Goal: Task Accomplishment & Management: Manage account settings

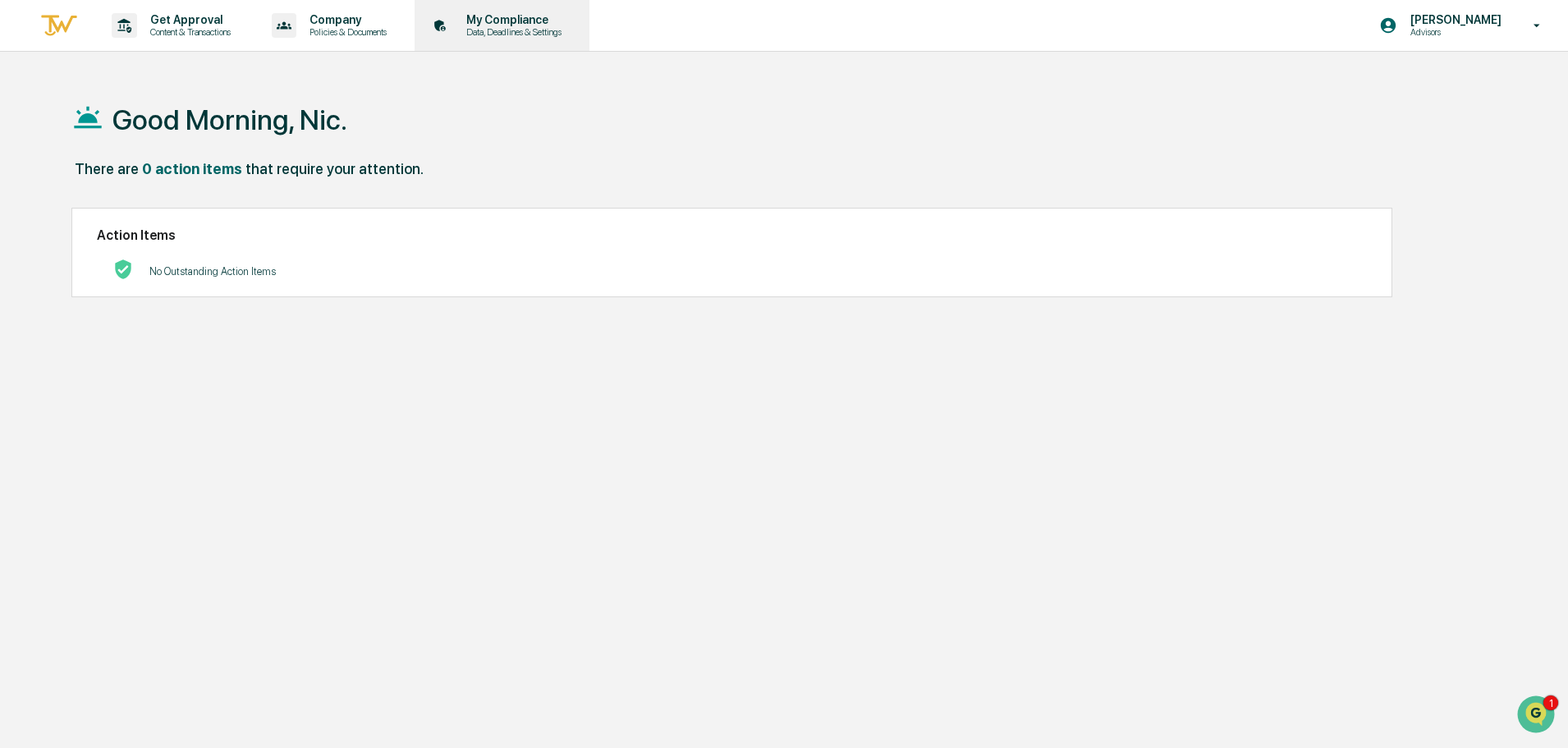
click at [538, 16] on p "My Compliance" at bounding box center [511, 20] width 116 height 14
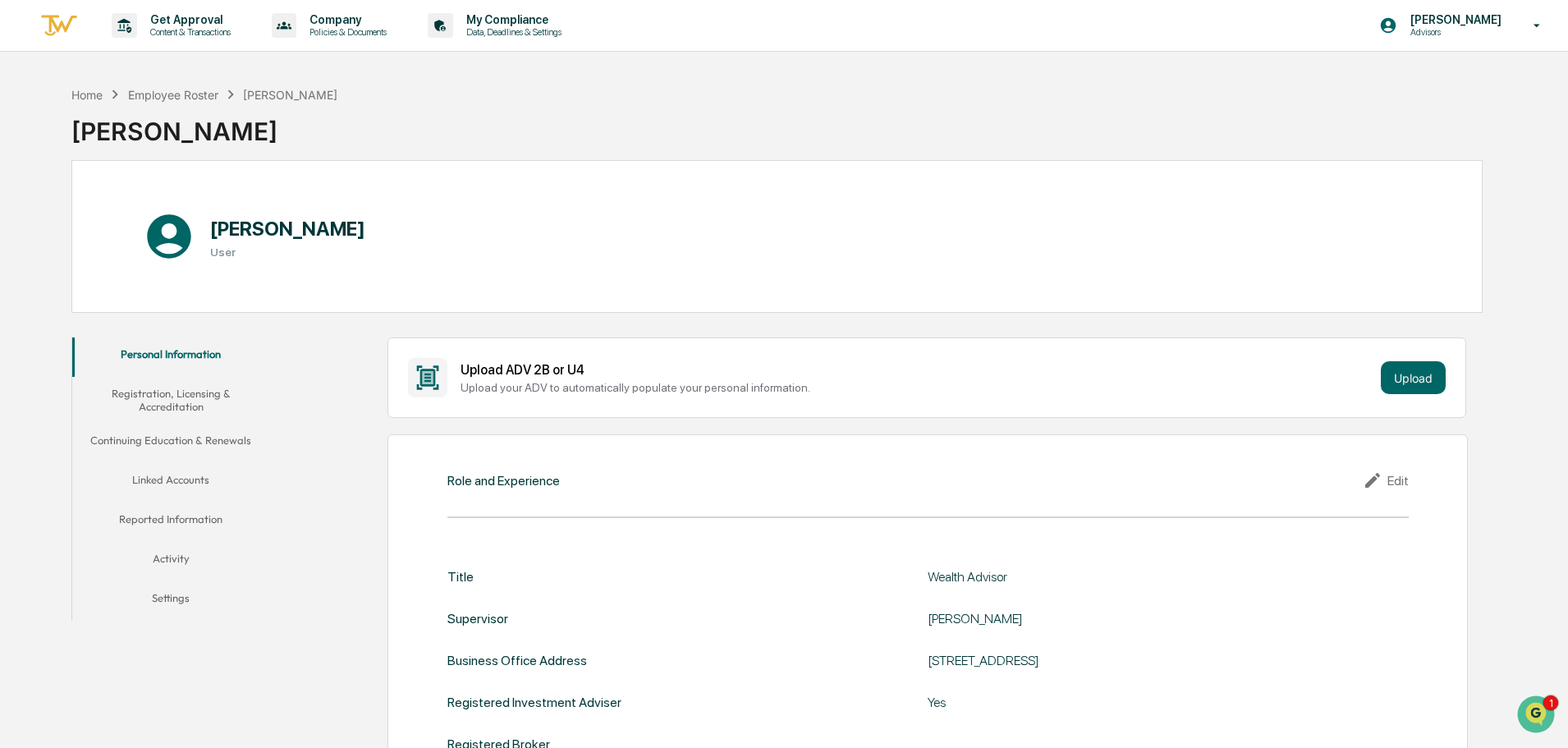
click at [193, 483] on button "Linked Accounts" at bounding box center [170, 483] width 197 height 40
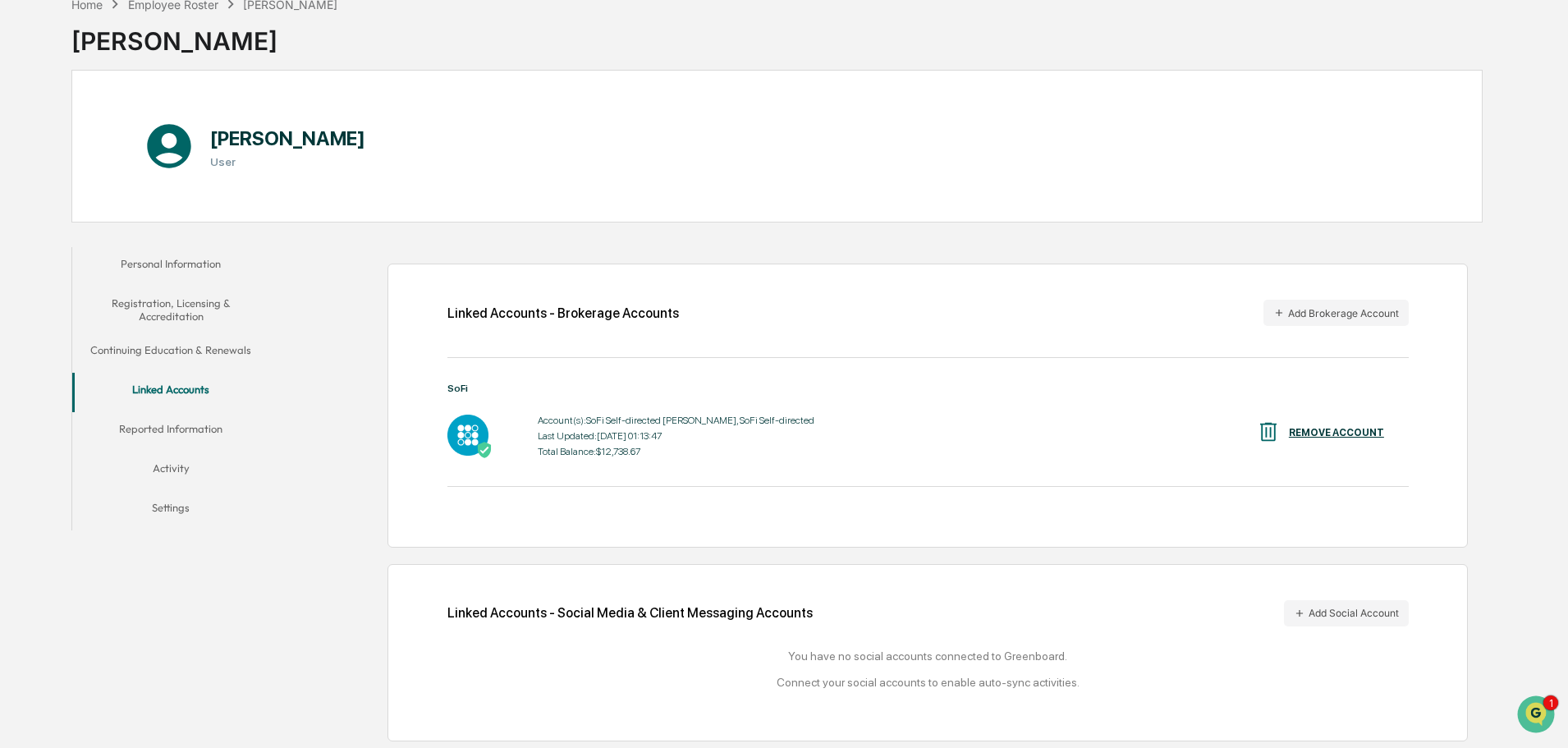
scroll to position [92, 0]
click at [1397, 613] on button "Add Social Account" at bounding box center [1346, 611] width 125 height 26
click at [1534, 719] on icon "Open customer support" at bounding box center [1536, 735] width 41 height 41
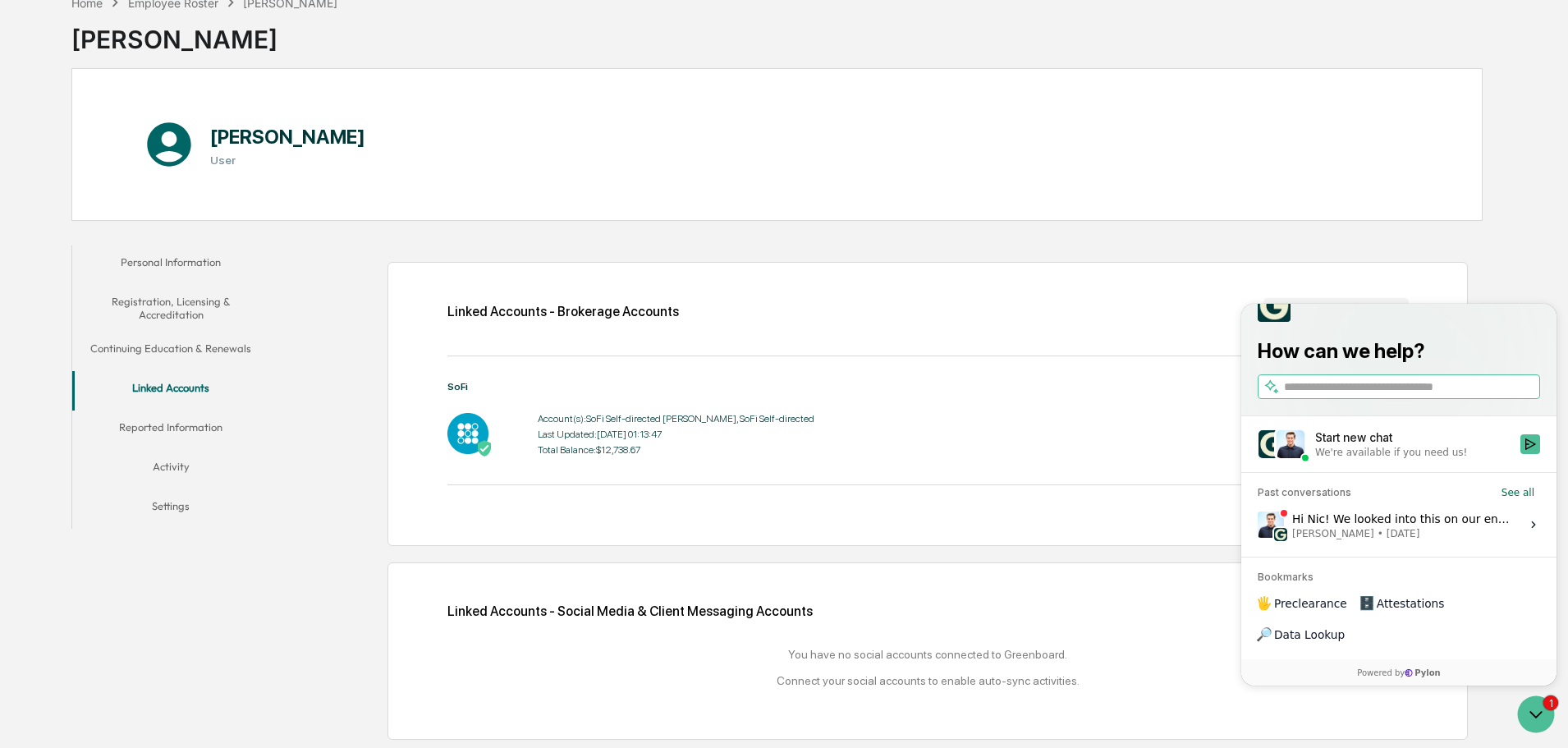
click at [1451, 541] on span "[PERSON_NAME] • [DATE]" at bounding box center [1402, 534] width 219 height 14
click at [1258, 526] on button "View issue" at bounding box center [1257, 525] width 1 height 1
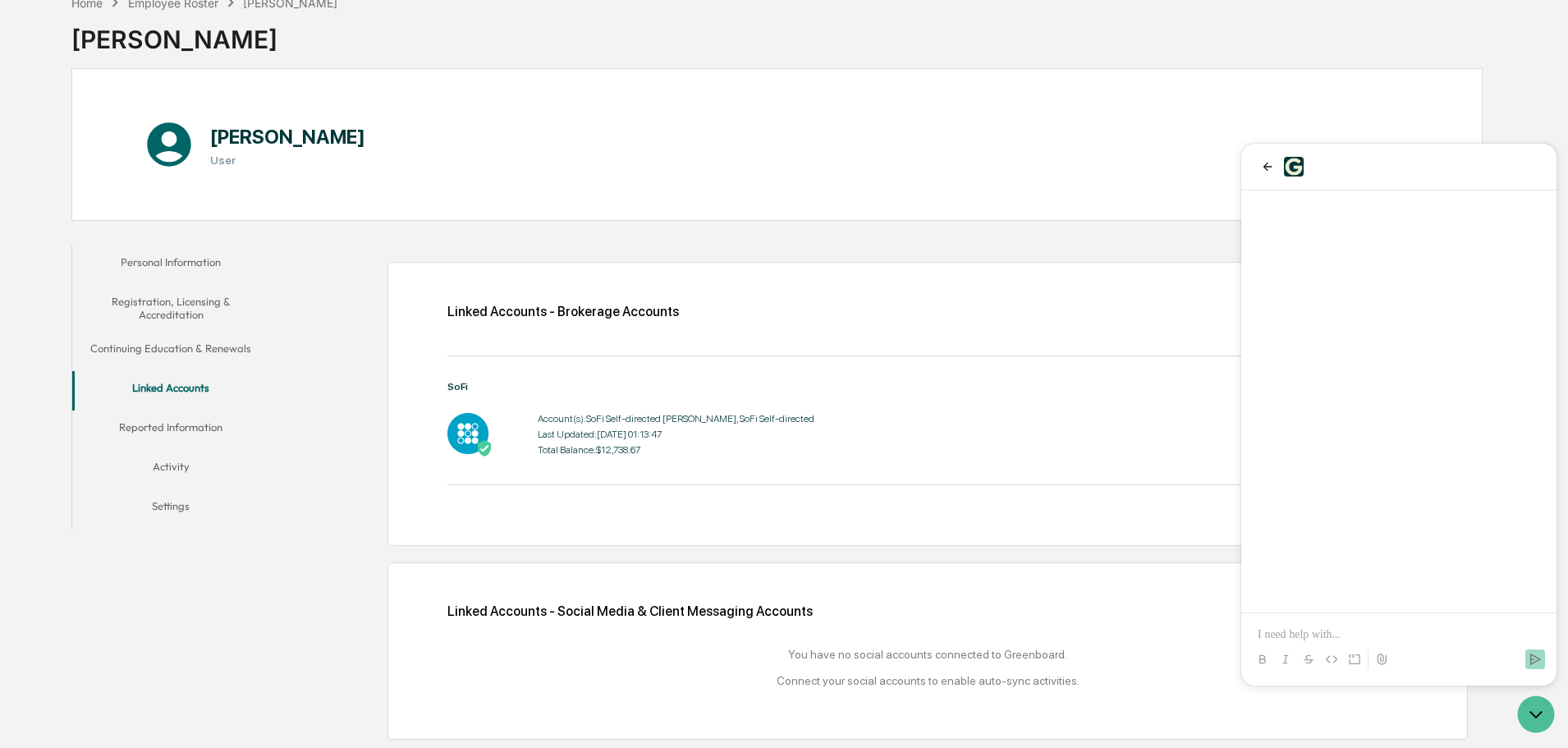
scroll to position [693, 0]
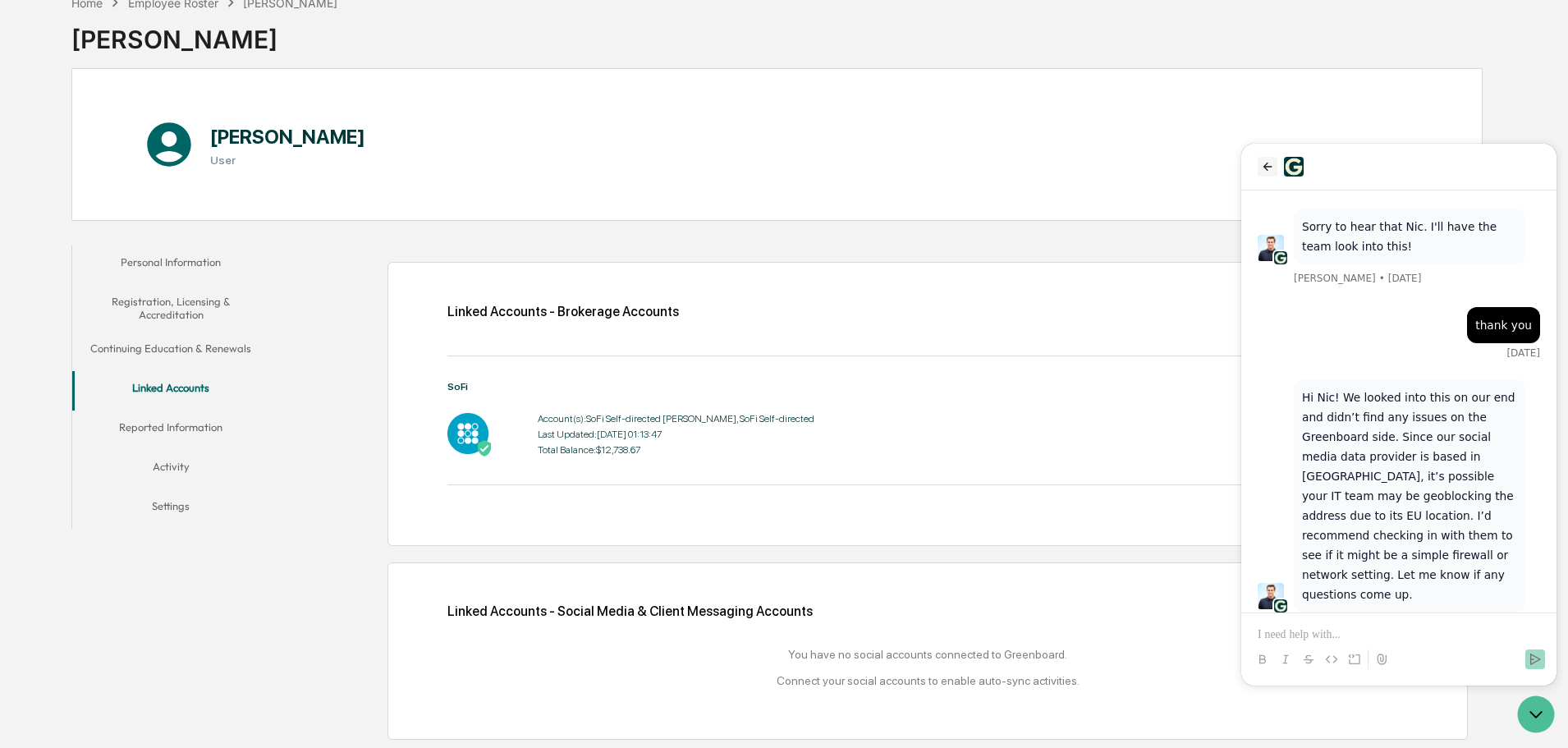
click at [1263, 171] on icon "back" at bounding box center [1268, 167] width 14 height 14
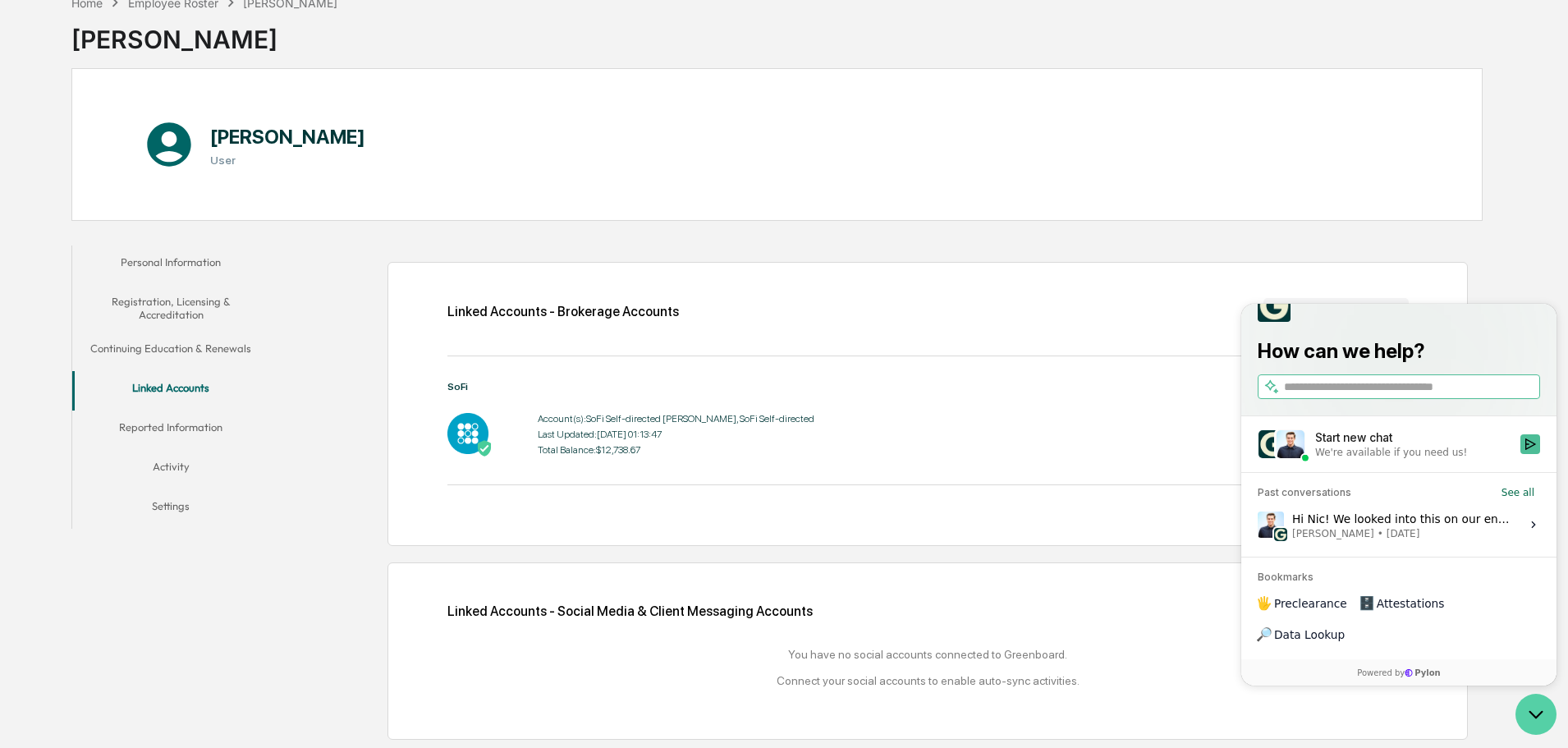
click at [1527, 710] on icon "Open customer support" at bounding box center [1536, 714] width 41 height 41
